Goal: Task Accomplishment & Management: Use online tool/utility

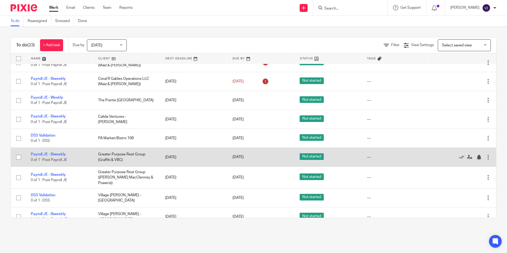
scroll to position [53, 0]
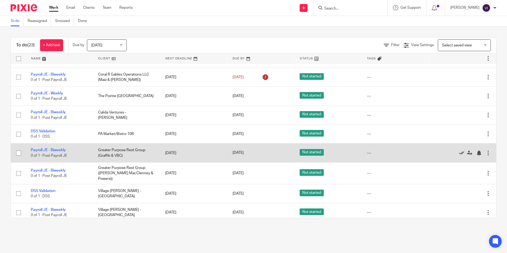
click at [459, 153] on icon at bounding box center [461, 152] width 5 height 5
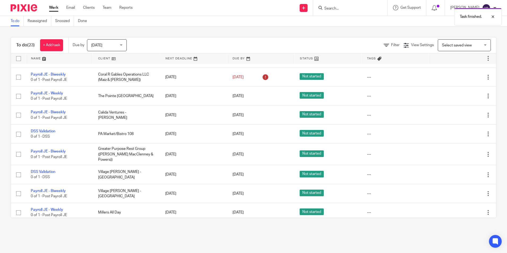
click at [459, 153] on icon at bounding box center [461, 154] width 5 height 5
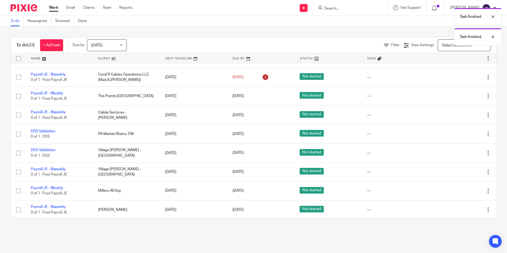
click at [459, 153] on icon at bounding box center [461, 152] width 5 height 5
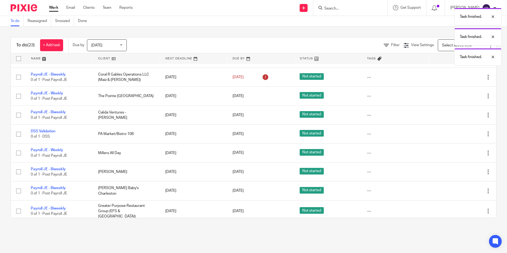
click at [459, 153] on icon at bounding box center [461, 152] width 5 height 5
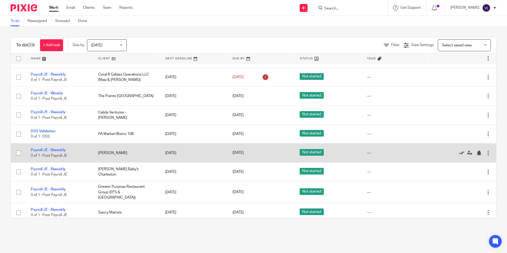
click at [459, 153] on icon at bounding box center [461, 152] width 5 height 5
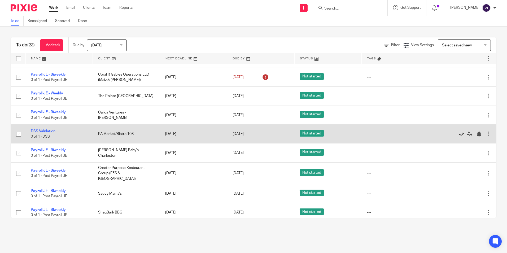
click at [459, 135] on icon at bounding box center [461, 133] width 5 height 5
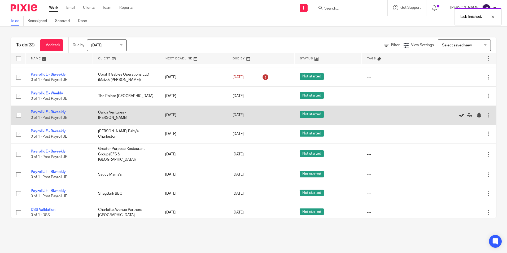
click at [459, 116] on icon at bounding box center [461, 114] width 5 height 5
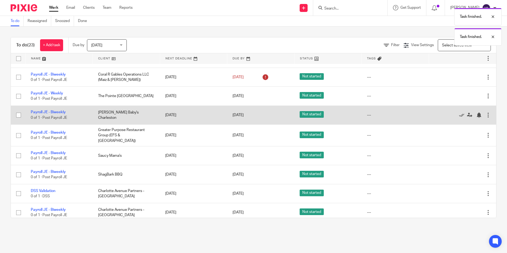
click at [448, 118] on div "Edit task Delete" at bounding box center [462, 114] width 57 height 13
click at [459, 117] on icon at bounding box center [461, 114] width 5 height 5
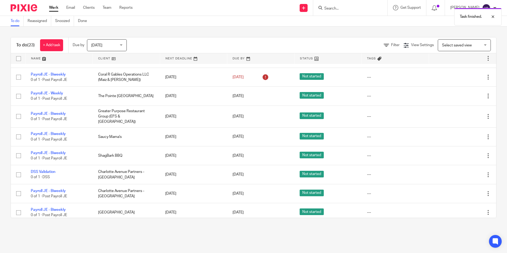
click at [459, 117] on icon at bounding box center [461, 116] width 5 height 5
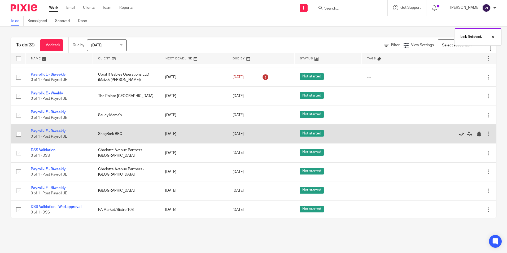
click at [459, 135] on icon at bounding box center [461, 133] width 5 height 5
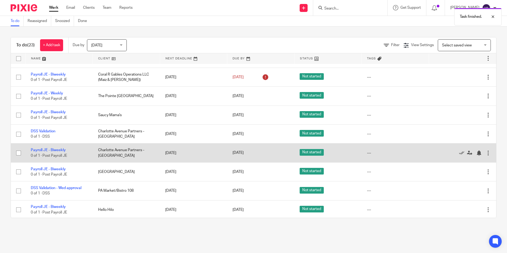
scroll to position [73, 0]
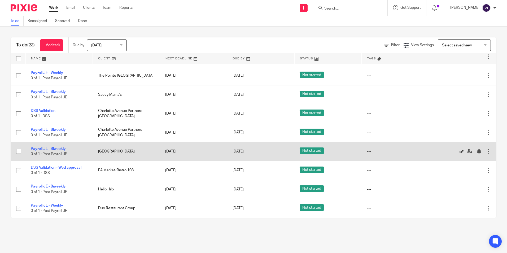
click at [459, 153] on icon at bounding box center [461, 151] width 5 height 5
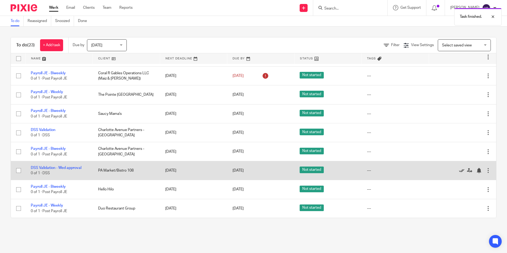
click at [459, 171] on icon at bounding box center [461, 170] width 5 height 5
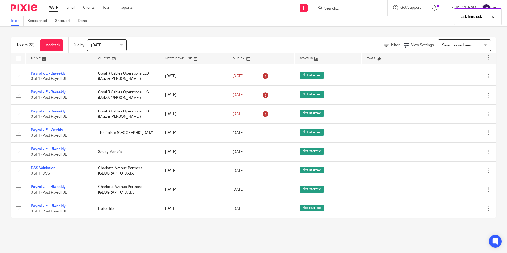
scroll to position [0, 0]
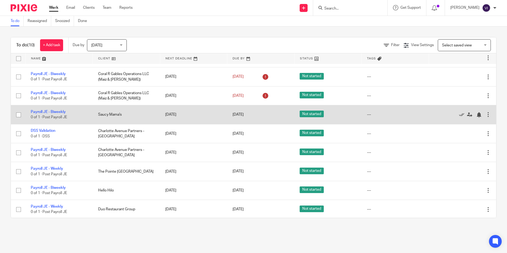
scroll to position [36, 0]
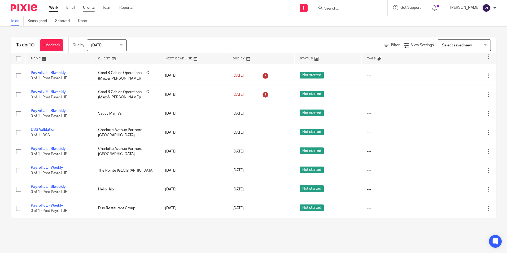
click at [85, 9] on link "Clients" at bounding box center [89, 7] width 12 height 5
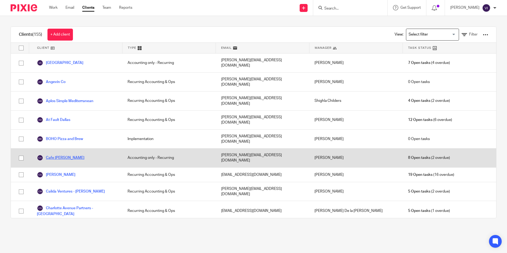
click at [61, 154] on link "Cafe [PERSON_NAME]" at bounding box center [60, 157] width 47 height 6
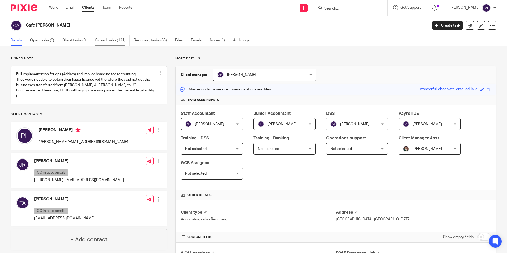
click at [122, 39] on link "Closed tasks (121)" at bounding box center [112, 40] width 35 height 10
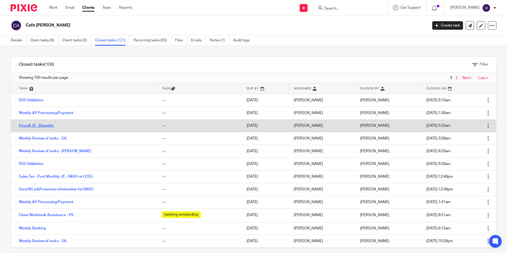
click at [48, 126] on link "Payroll JE - Biweekly" at bounding box center [36, 126] width 35 height 4
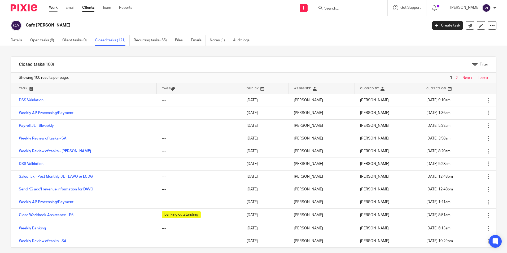
click at [55, 9] on link "Work" at bounding box center [53, 7] width 8 height 5
